Goal: Task Accomplishment & Management: Manage account settings

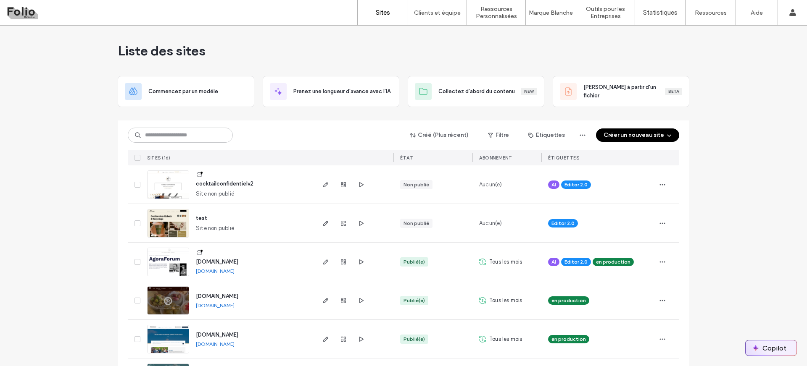
click at [771, 355] on button "Copilot" at bounding box center [770, 348] width 51 height 15
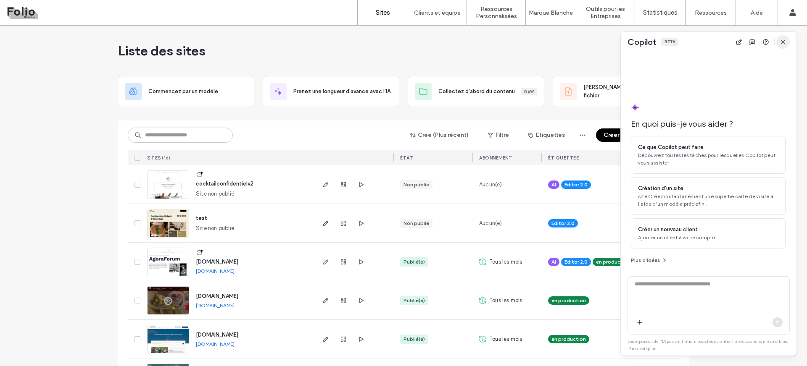
click at [784, 40] on icon "button" at bounding box center [782, 42] width 7 height 7
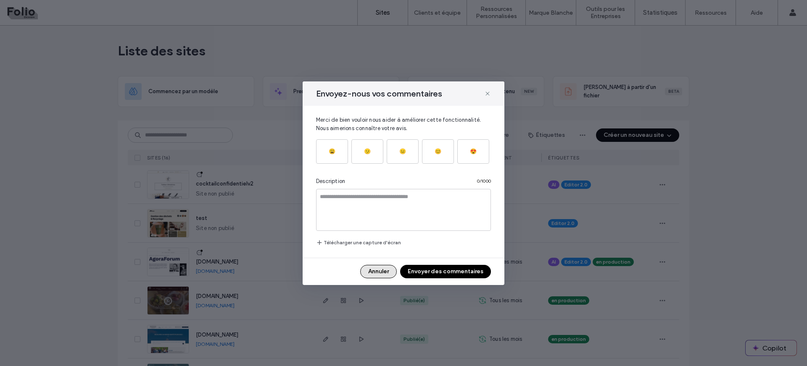
click at [381, 267] on button "Annuler" at bounding box center [378, 271] width 37 height 13
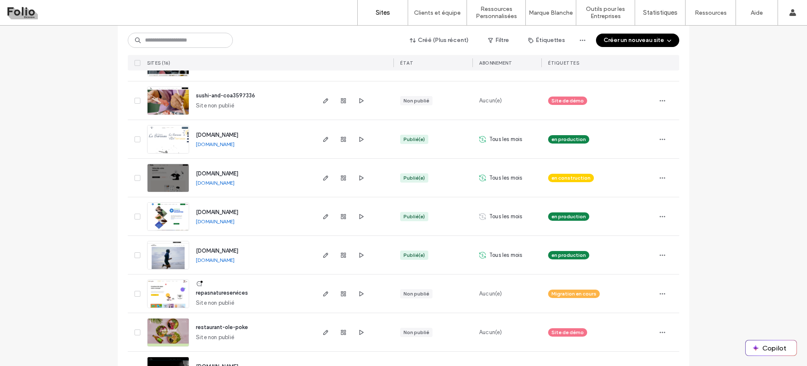
scroll to position [395, 0]
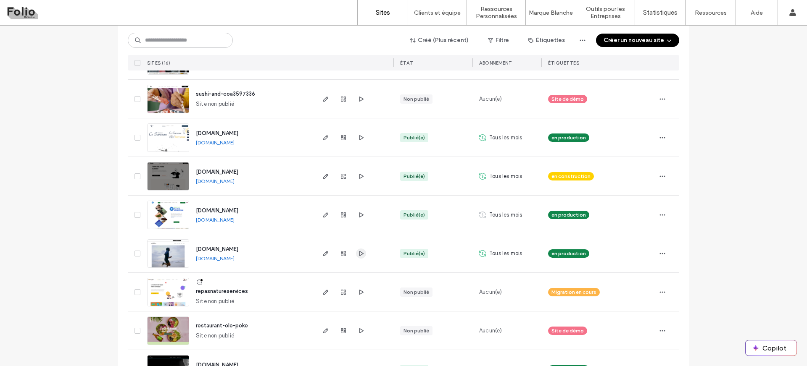
click at [359, 252] on use "button" at bounding box center [361, 253] width 4 height 5
click at [505, 71] on label "Créateur de Widgets" at bounding box center [499, 69] width 53 height 6
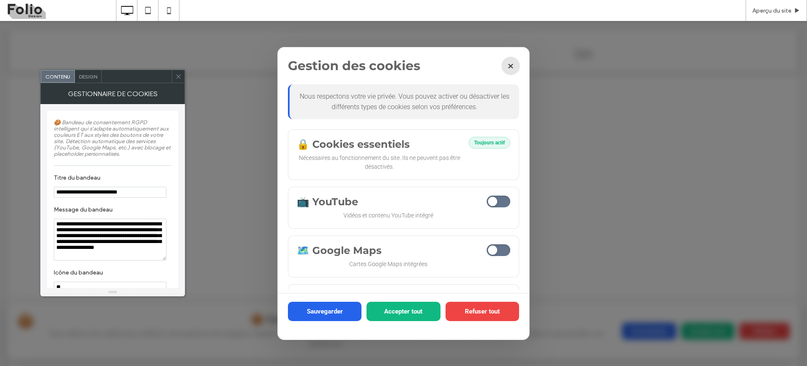
click at [508, 66] on button "×" at bounding box center [510, 66] width 18 height 18
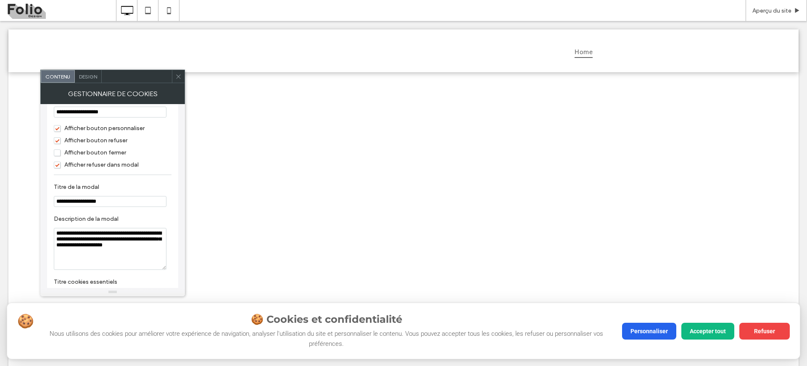
scroll to position [442, 0]
click at [60, 158] on div "Afficher bouton fermer" at bounding box center [113, 152] width 118 height 12
click at [56, 156] on span "Afficher bouton fermer" at bounding box center [90, 152] width 72 height 7
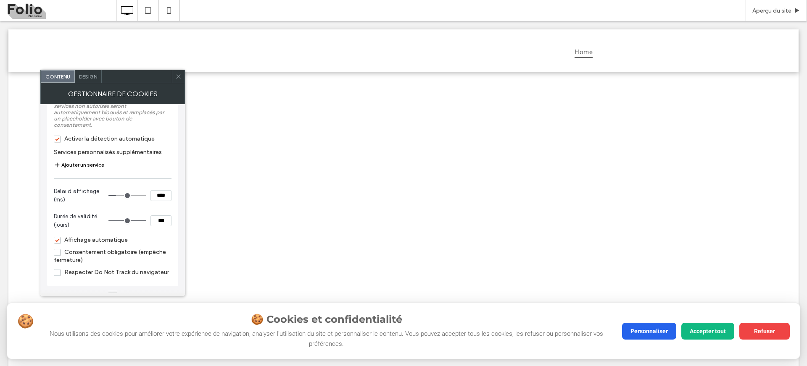
scroll to position [812, 0]
click at [60, 249] on span "Consentement obligatoire (empêche fermeture)" at bounding box center [110, 253] width 112 height 15
click at [644, 328] on button "Personnaliser" at bounding box center [649, 330] width 54 height 17
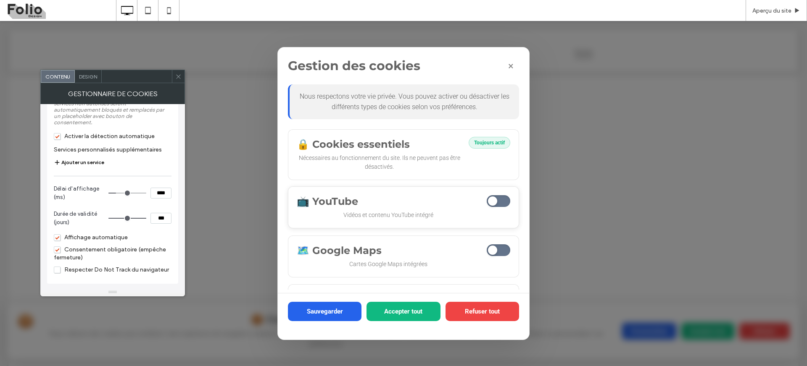
click at [378, 215] on p "Vidéos et contenu YouTube intégré" at bounding box center [388, 215] width 183 height 9
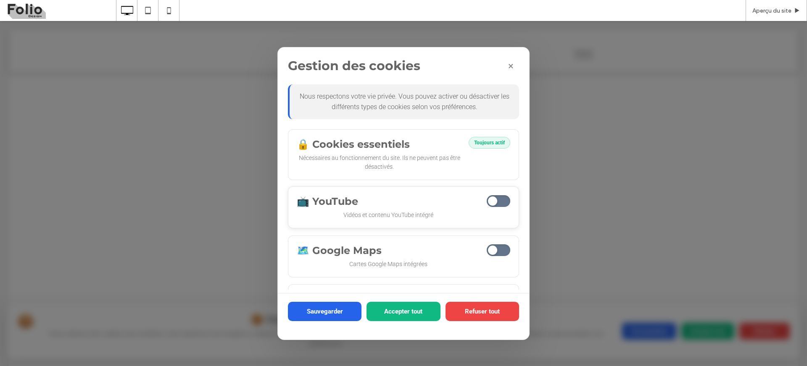
click at [430, 214] on p "Vidéos et contenu YouTube intégré" at bounding box center [388, 215] width 183 height 9
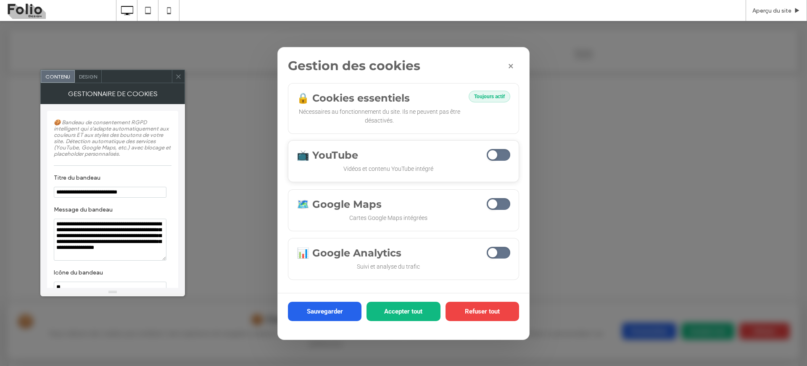
scroll to position [0, 0]
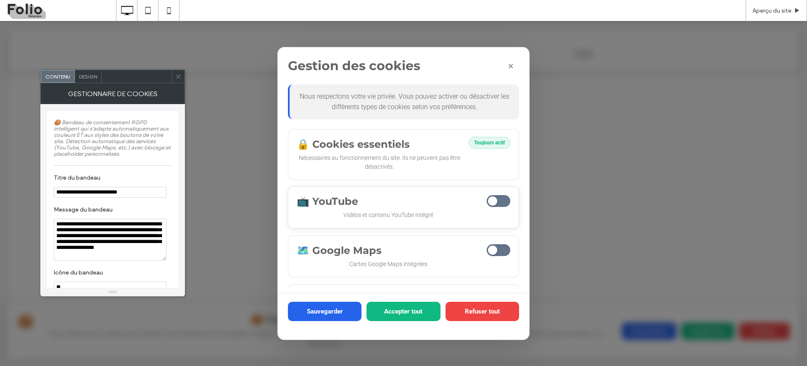
click at [503, 203] on span at bounding box center [499, 201] width 24 height 12
click at [503, 200] on span at bounding box center [499, 201] width 24 height 12
click at [179, 76] on icon at bounding box center [178, 77] width 6 height 6
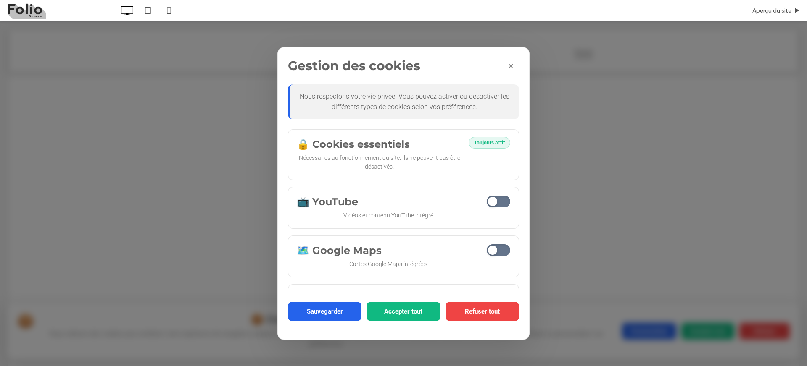
drag, startPoint x: 414, startPoint y: 312, endPoint x: 598, endPoint y: 332, distance: 185.1
click at [414, 312] on button "Accepter tout" at bounding box center [403, 311] width 74 height 19
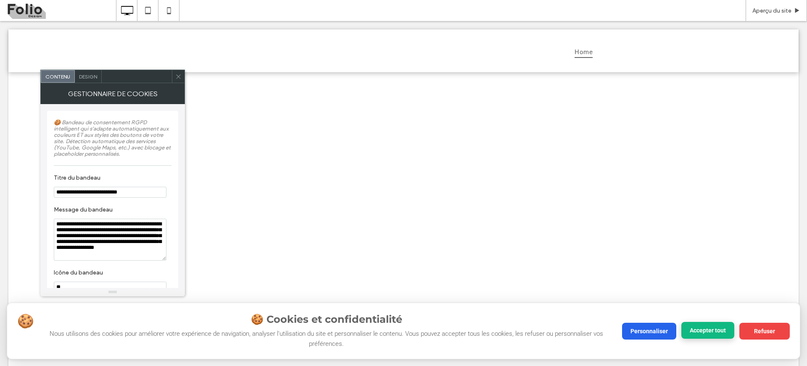
click at [698, 330] on button "Accepter tout" at bounding box center [707, 330] width 53 height 17
click at [492, 329] on p "Nous utilisons des cookies pour améliorer votre expérience de navigation, analy…" at bounding box center [326, 339] width 571 height 20
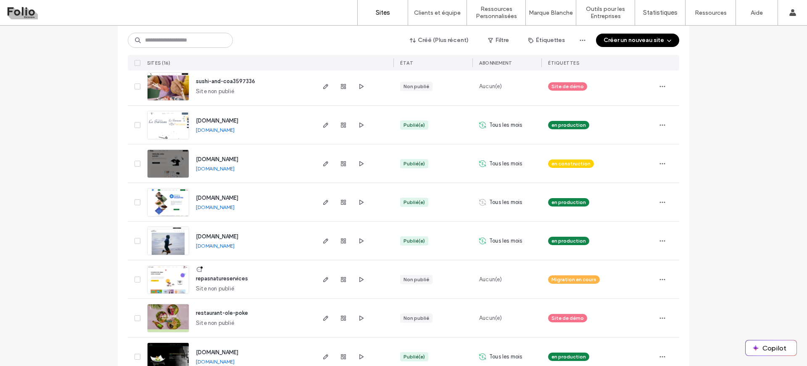
scroll to position [428, 0]
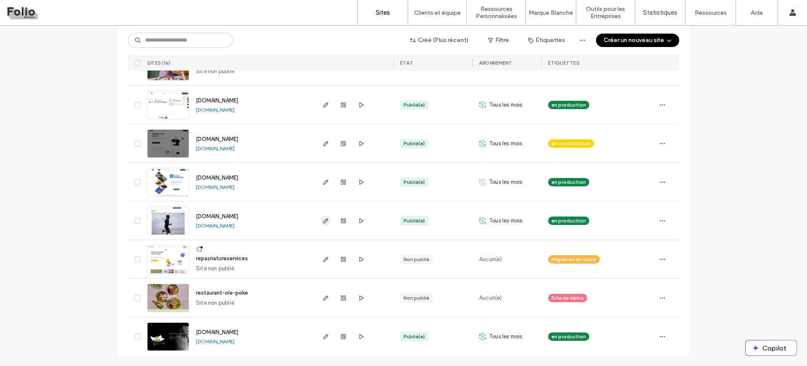
click at [322, 224] on span "button" at bounding box center [326, 221] width 10 height 10
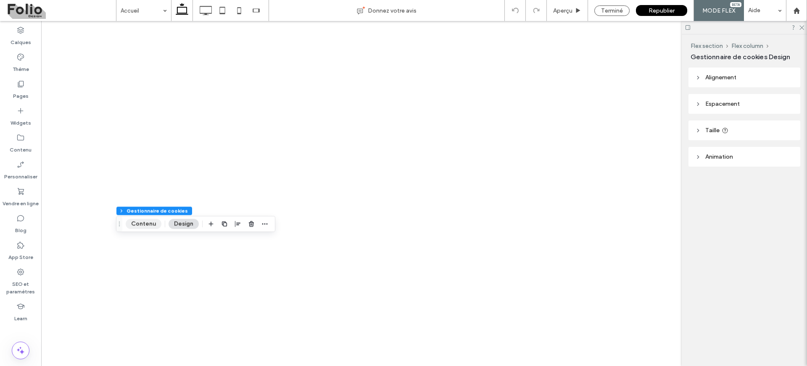
click at [142, 222] on button "Contenu" at bounding box center [144, 224] width 36 height 10
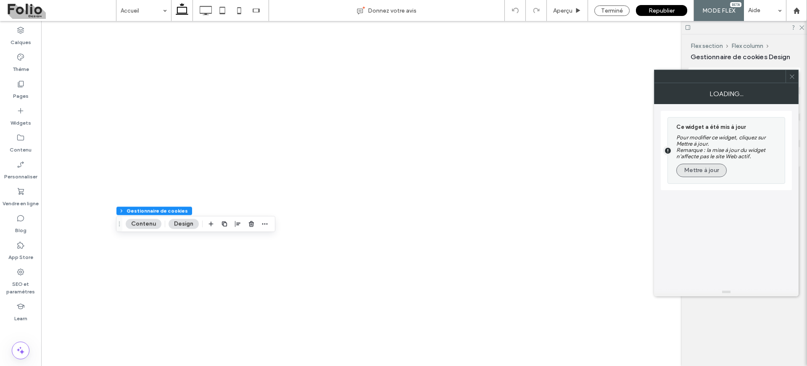
click at [687, 169] on button "Mettre à jour" at bounding box center [701, 170] width 50 height 13
click at [700, 170] on button "Mettre à jour" at bounding box center [701, 170] width 50 height 13
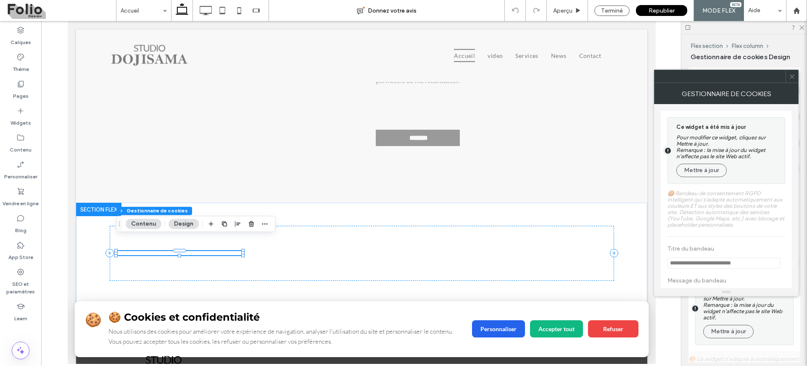
type input "**"
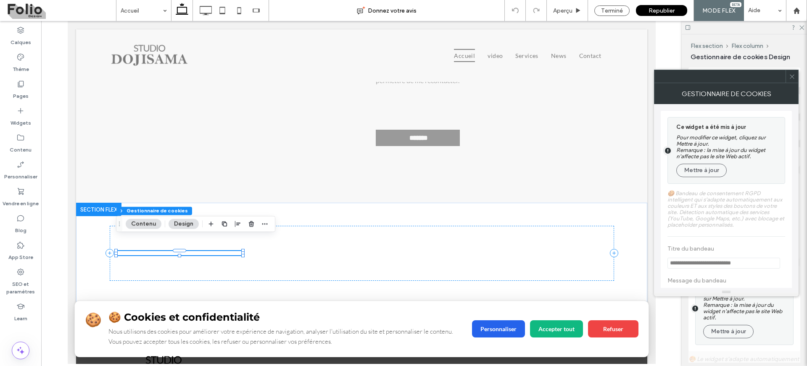
type input "**"
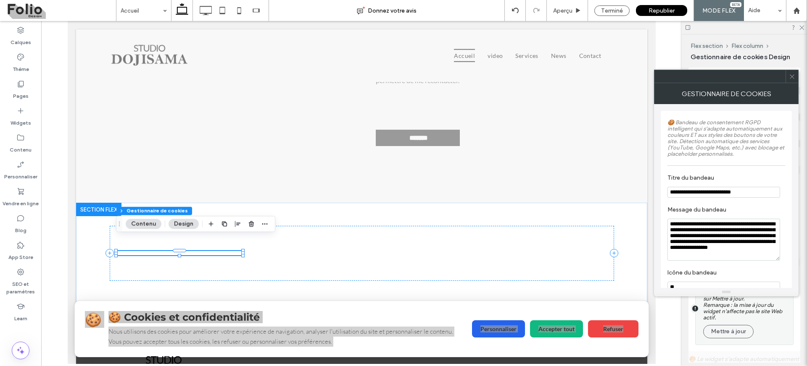
scroll to position [2634, 0]
click at [792, 79] on icon at bounding box center [792, 77] width 6 height 6
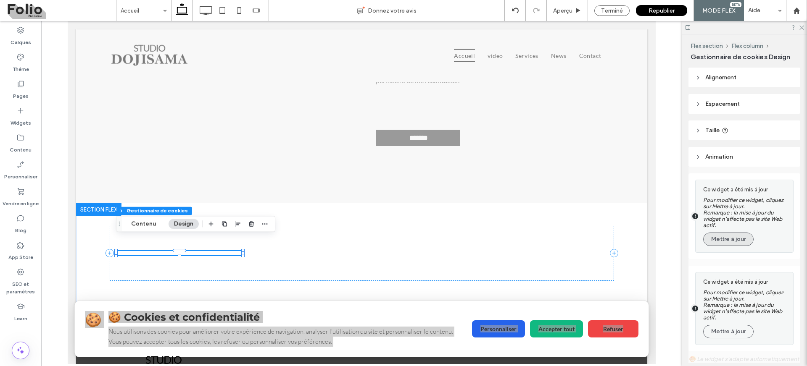
click at [739, 241] on button "Mettre à jour" at bounding box center [728, 239] width 50 height 13
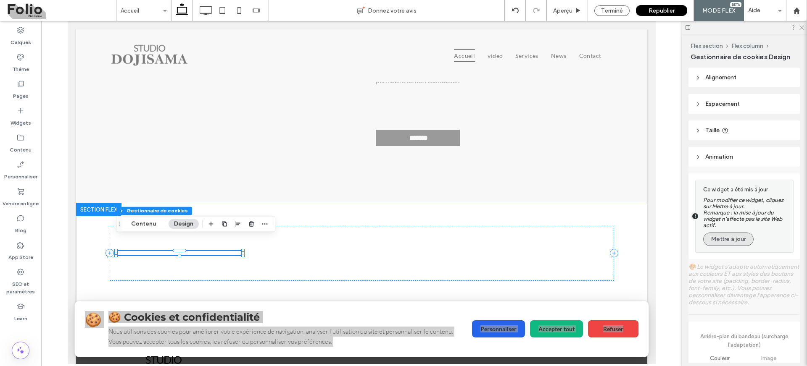
click at [728, 238] on button "Mettre à jour" at bounding box center [728, 239] width 50 height 13
click at [731, 239] on button "Mettre à jour" at bounding box center [728, 239] width 50 height 13
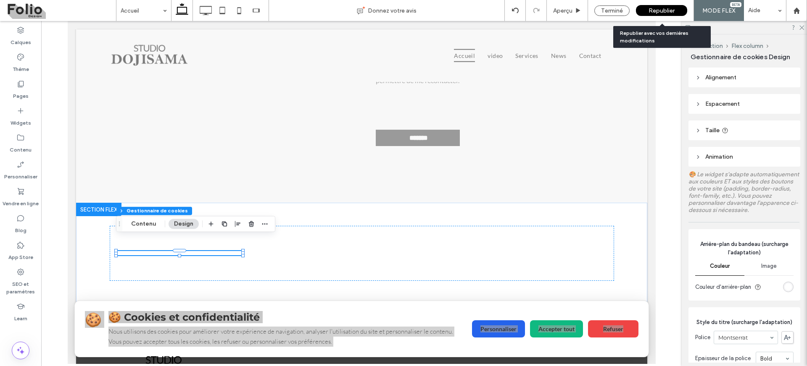
click at [660, 11] on span "Republier" at bounding box center [661, 10] width 26 height 7
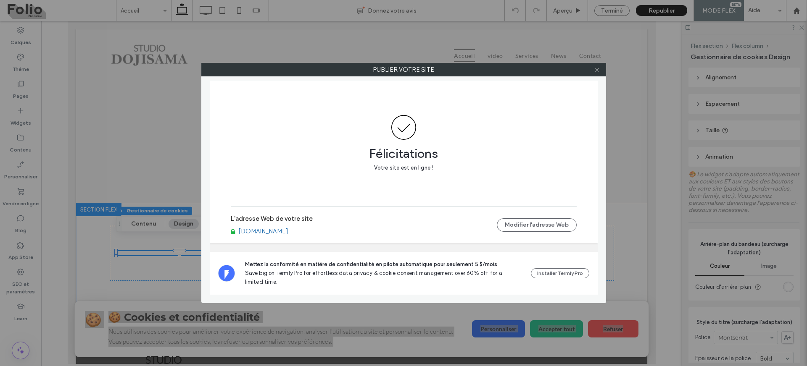
click at [596, 68] on icon at bounding box center [597, 70] width 6 height 6
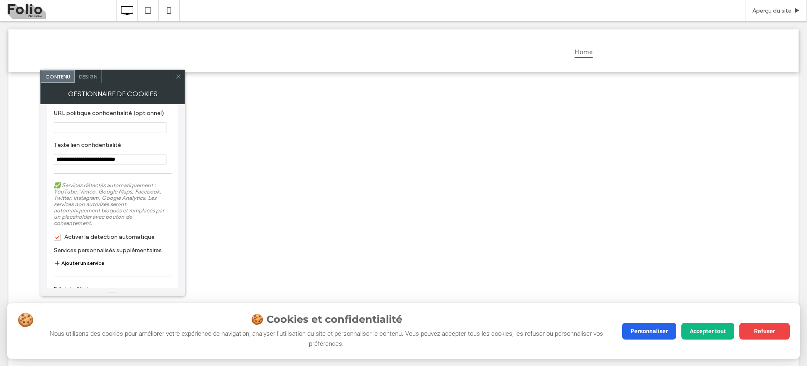
scroll to position [756, 0]
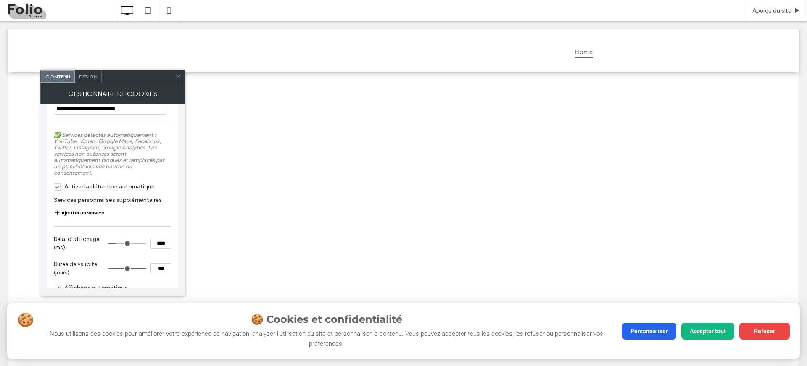
click at [58, 190] on span "Activer la détection automatique" at bounding box center [104, 186] width 101 height 7
click at [635, 329] on button "Personnaliser" at bounding box center [649, 330] width 54 height 17
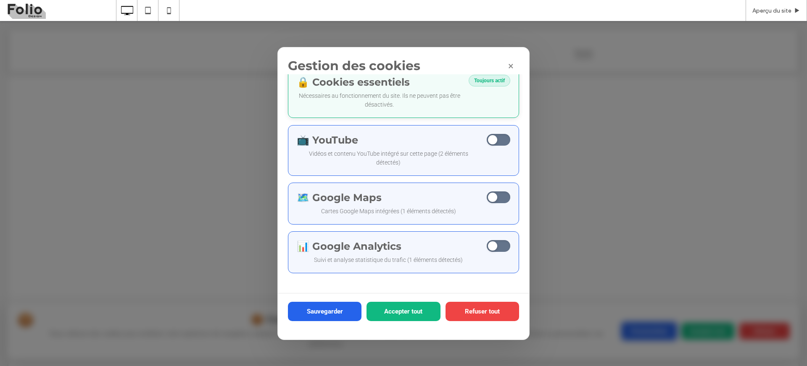
scroll to position [0, 0]
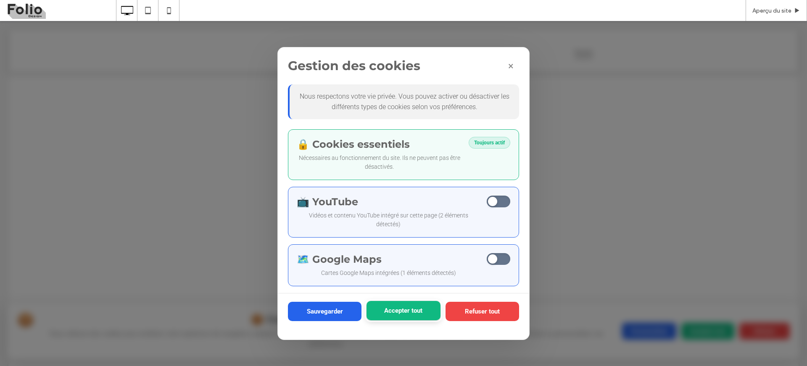
click at [418, 314] on button "Accepter tout" at bounding box center [403, 310] width 74 height 19
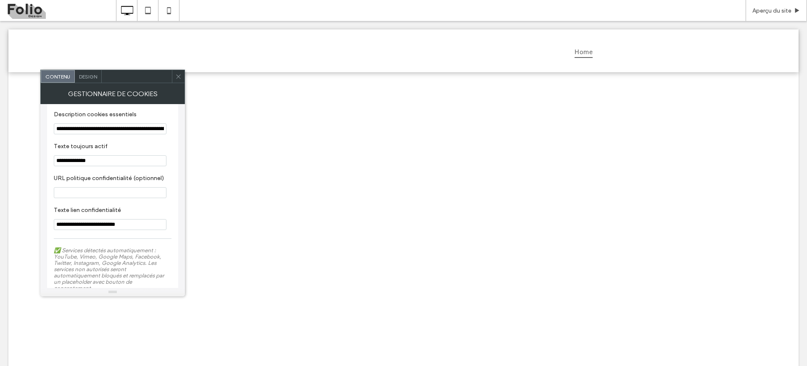
scroll to position [794, 0]
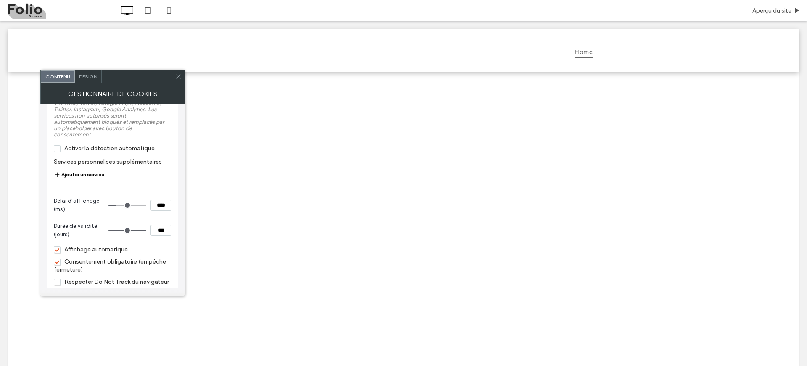
click at [59, 152] on span "Activer la détection automatique" at bounding box center [104, 148] width 101 height 7
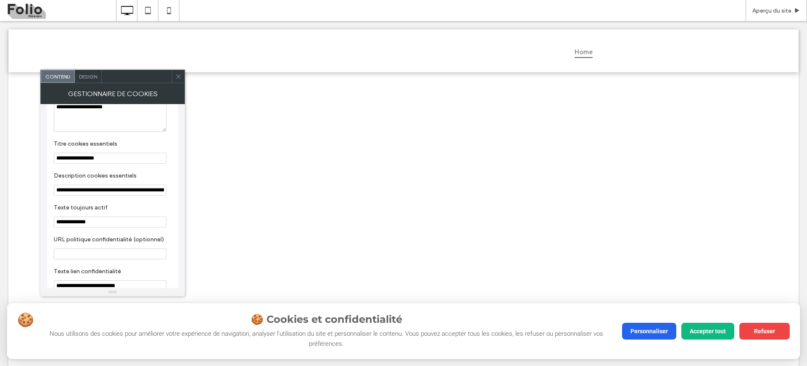
scroll to position [576, 0]
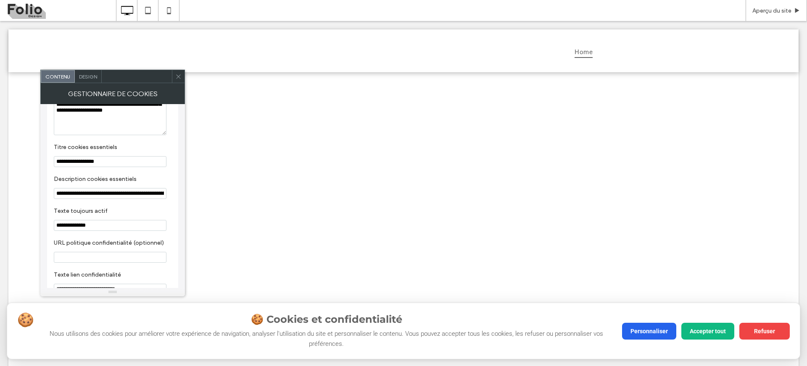
click at [91, 75] on span "Design" at bounding box center [88, 77] width 18 height 6
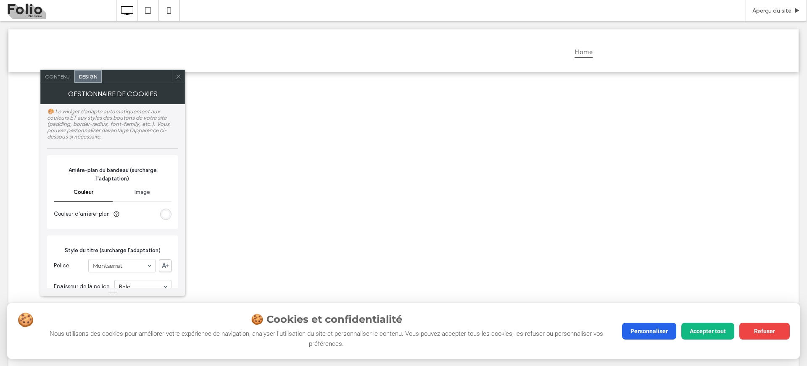
type input "**"
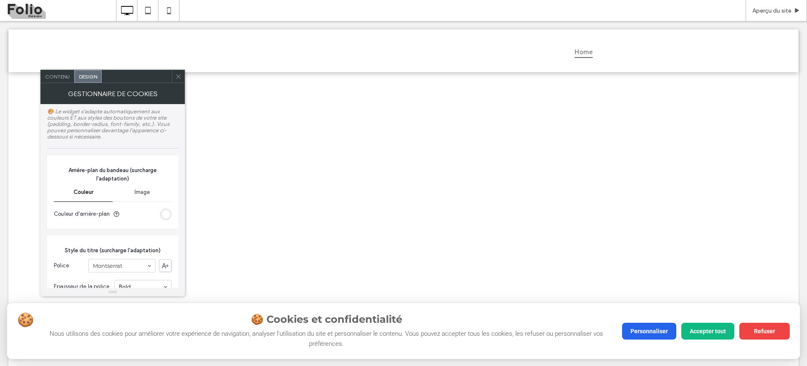
type input "**"
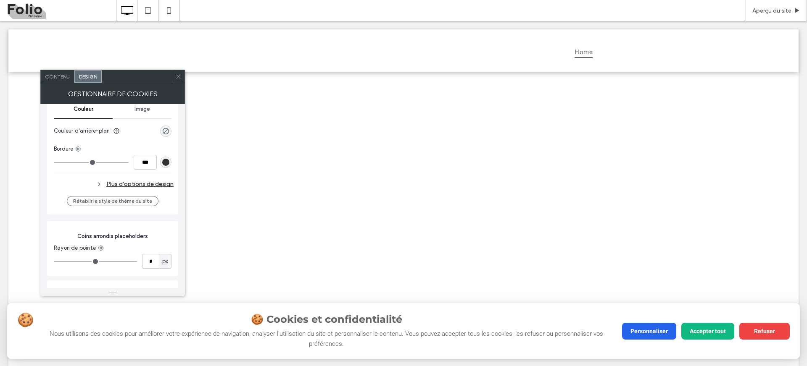
scroll to position [3343, 0]
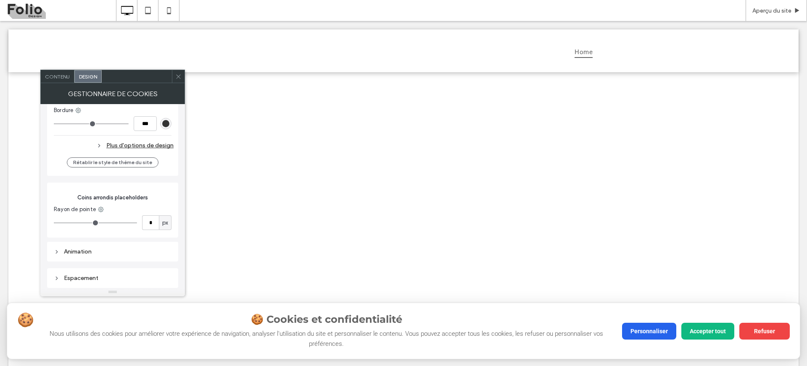
click at [177, 79] on icon at bounding box center [178, 77] width 6 height 6
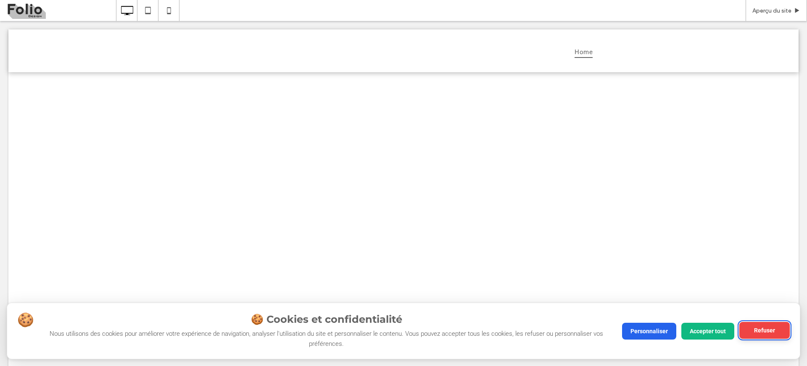
click at [768, 331] on button "Refuser" at bounding box center [764, 330] width 50 height 17
